Goal: Task Accomplishment & Management: Use online tool/utility

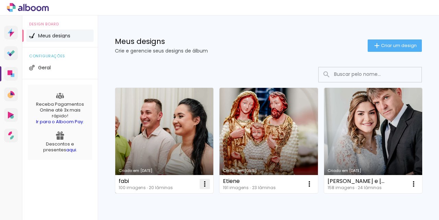
click at [206, 184] on iron-icon at bounding box center [204, 184] width 8 height 8
click at [180, 202] on paper-item "Abrir" at bounding box center [177, 200] width 69 height 14
